Goal: Check status

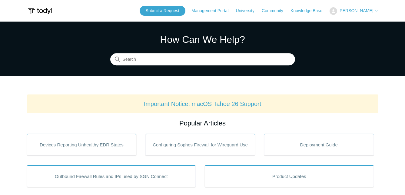
click at [352, 11] on span "[PERSON_NAME]" at bounding box center [356, 10] width 35 height 5
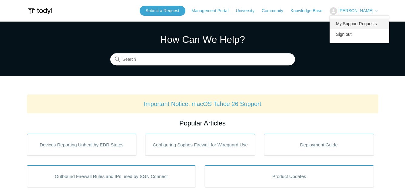
click at [352, 25] on link "My Support Requests" at bounding box center [359, 23] width 59 height 11
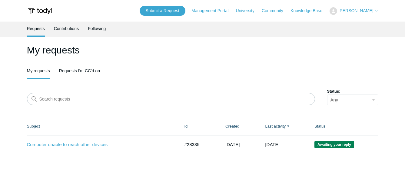
click at [237, 142] on time "[DATE]" at bounding box center [233, 144] width 14 height 5
click at [80, 146] on link "Computer unable to reach other devices" at bounding box center [99, 144] width 144 height 7
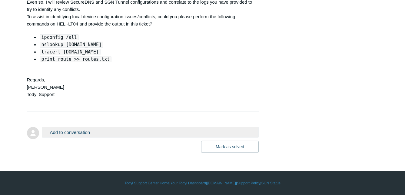
scroll to position [866, 0]
